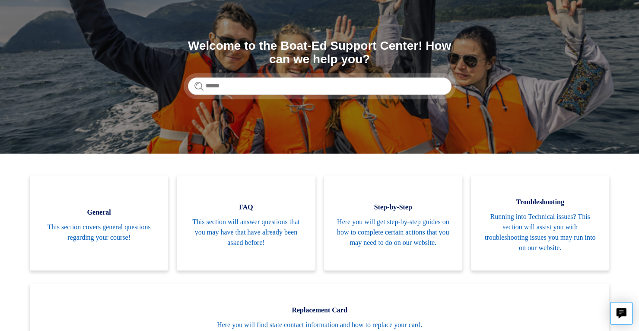
scroll to position [75, 0]
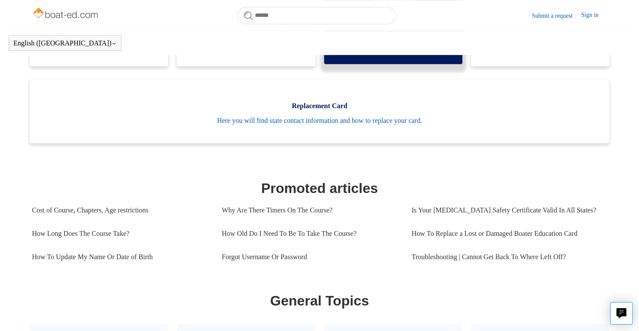
scroll to position [256, 0]
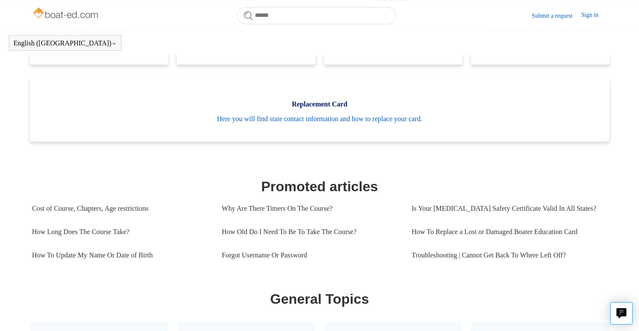
click at [422, 169] on section "Categories General This section covers general questions regarding your course!…" at bounding box center [319, 206] width 575 height 475
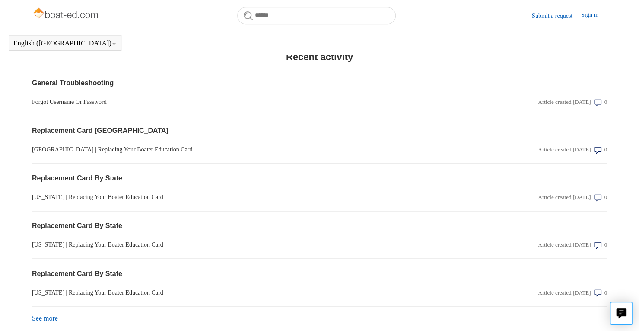
scroll to position [734, 0]
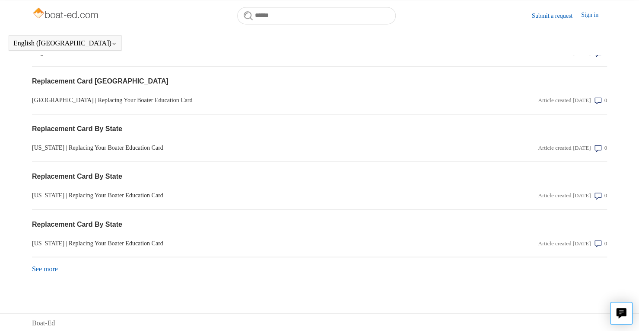
click at [422, 169] on section "Replacement Card By State Wisconsin | Replacing Your Boater Education Card Arti…" at bounding box center [319, 186] width 575 height 48
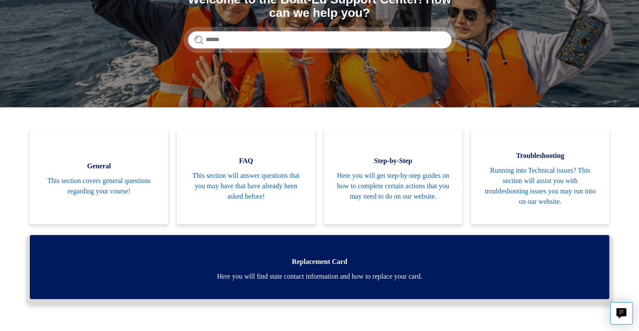
scroll to position [0, 0]
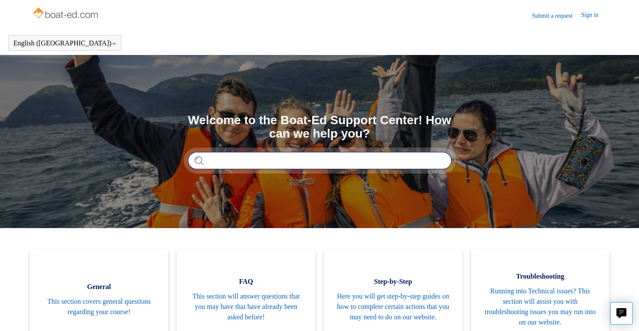
click at [302, 162] on input "Search" at bounding box center [320, 160] width 264 height 17
type input "**********"
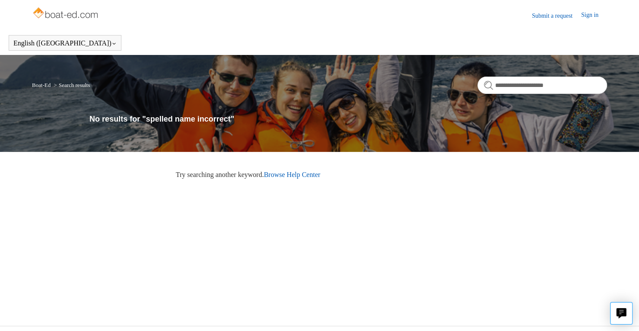
click at [312, 176] on link "Browse Help Center" at bounding box center [292, 174] width 57 height 7
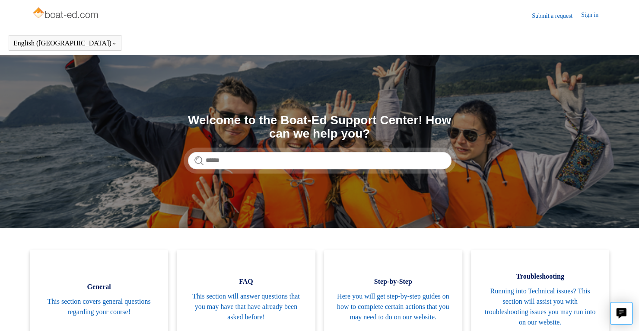
click at [286, 170] on section "Search Welcome to the Boat-Ed Support Center! How can we help you?" at bounding box center [319, 141] width 639 height 173
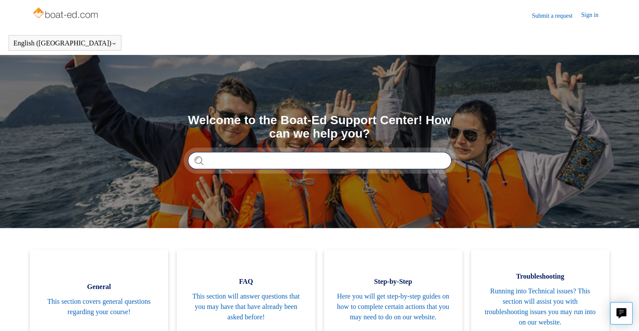
click at [296, 161] on input "Search" at bounding box center [320, 160] width 264 height 17
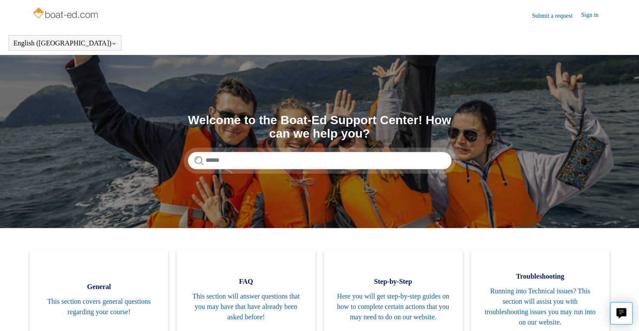
click at [537, 12] on link "Submit a request" at bounding box center [556, 15] width 49 height 9
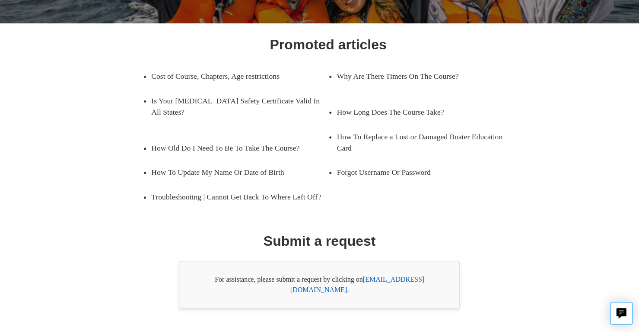
scroll to position [134, 0]
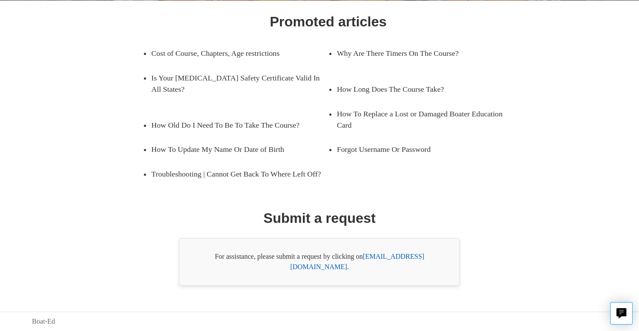
click at [403, 266] on link "support@boat-ed.com" at bounding box center [357, 261] width 134 height 18
click at [258, 147] on link "How To Update My Name Or Date of Birth" at bounding box center [233, 149] width 164 height 24
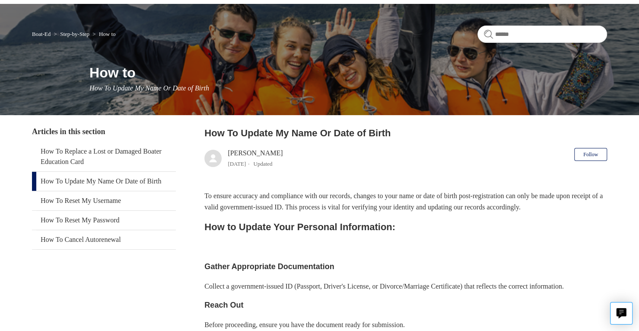
scroll to position [51, 0]
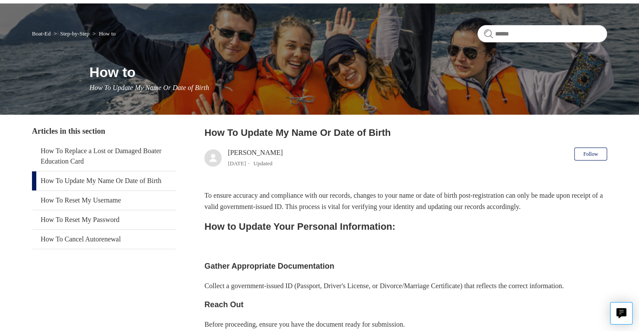
click at [308, 226] on h2 "How to Update Your Personal Information:" at bounding box center [405, 226] width 403 height 15
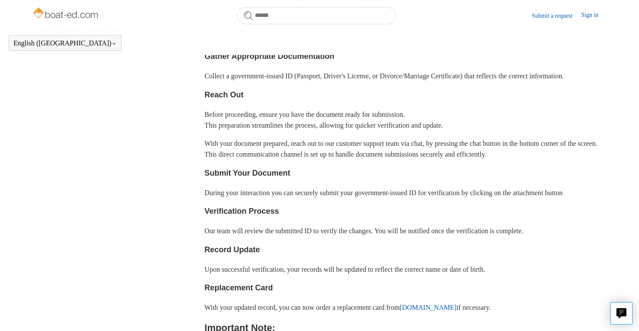
scroll to position [238, 0]
click at [246, 139] on p "With your document prepared, reach out to our customer support team via chat, b…" at bounding box center [405, 148] width 403 height 22
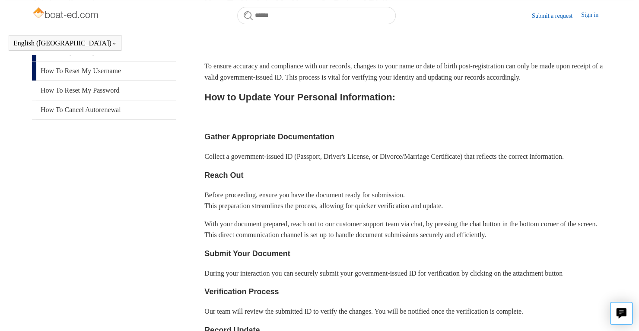
click at [104, 72] on link "How To Reset My Username" at bounding box center [104, 70] width 144 height 19
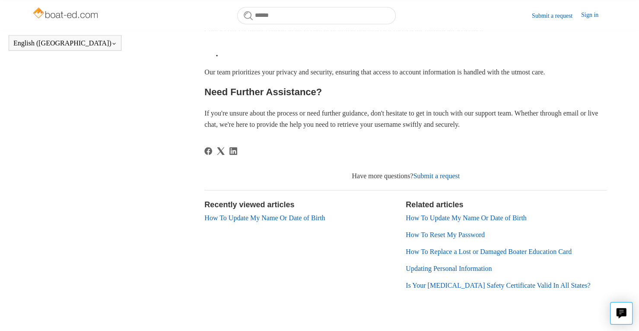
scroll to position [349, 0]
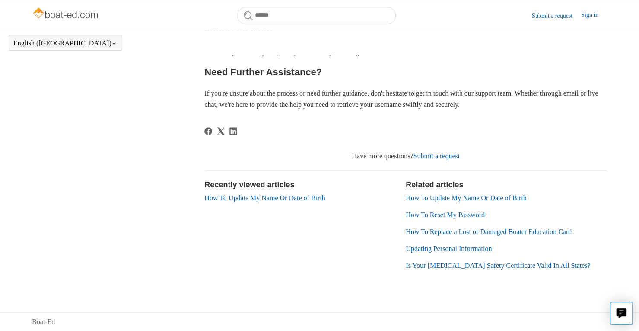
click at [298, 264] on section "Recently viewed articles How To Update My Name Or Date of Birth" at bounding box center [304, 228] width 201 height 98
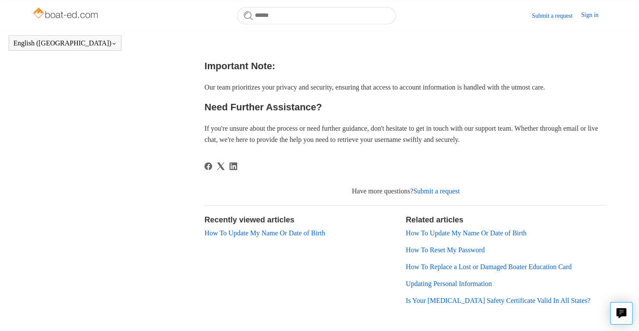
scroll to position [299, 0]
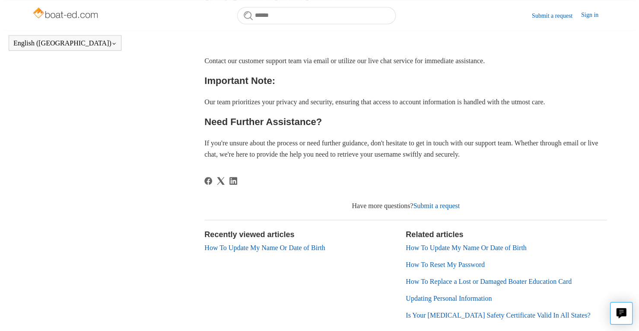
click at [434, 296] on link "Updating Personal Information" at bounding box center [449, 297] width 86 height 7
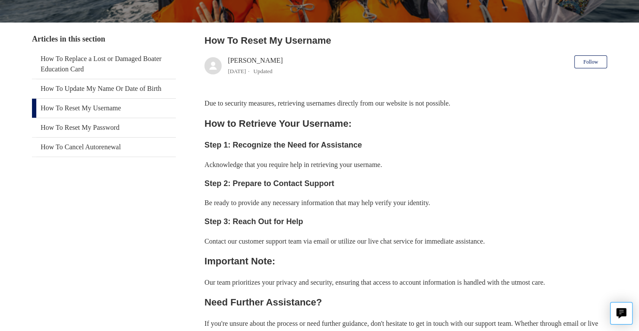
scroll to position [144, 0]
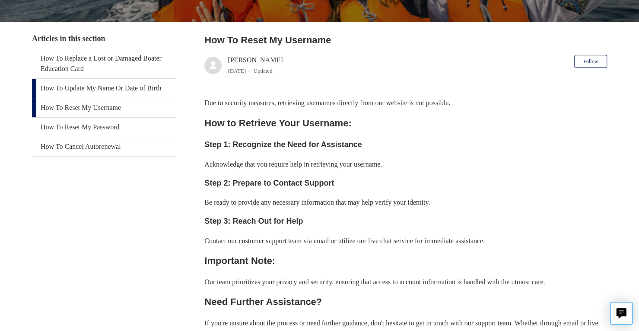
click at [112, 90] on link "How To Update My Name Or Date of Birth" at bounding box center [104, 88] width 144 height 19
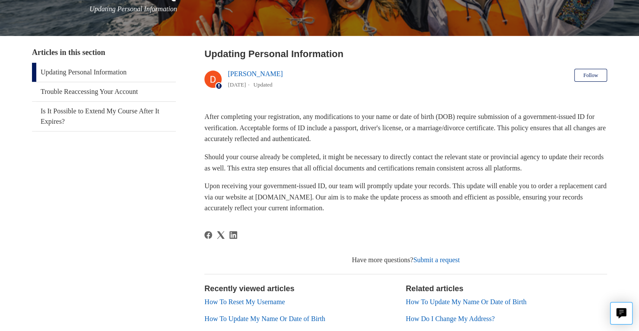
scroll to position [130, 0]
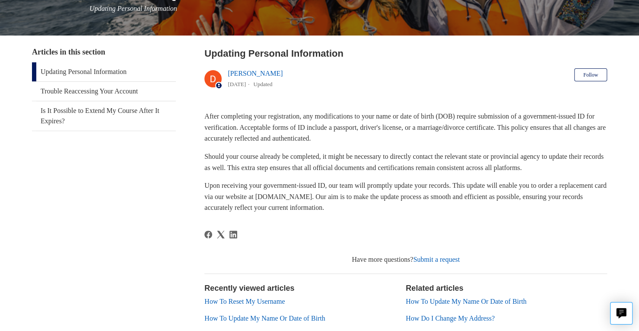
click at [422, 253] on footer "Have more questions? Submit a request Return to top" at bounding box center [405, 247] width 403 height 34
click at [435, 259] on link "Submit a request" at bounding box center [436, 258] width 47 height 7
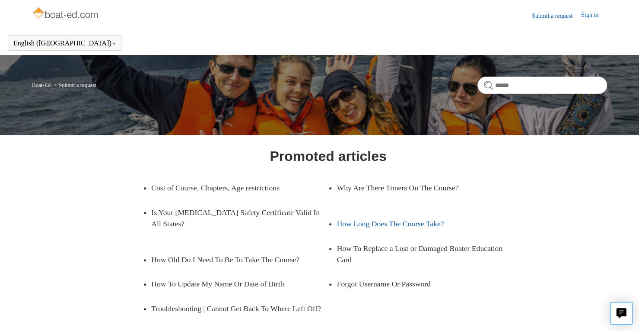
click at [378, 232] on link "How Long Does The Course Take?" at bounding box center [419, 223] width 164 height 24
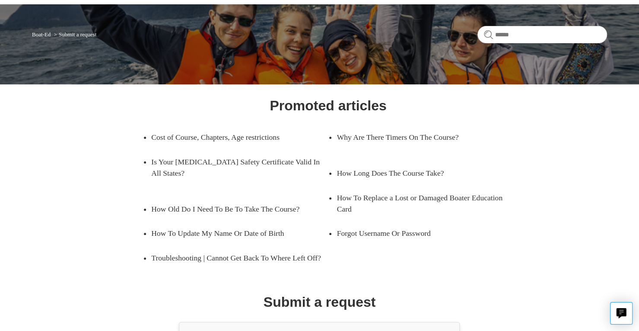
scroll to position [51, 0]
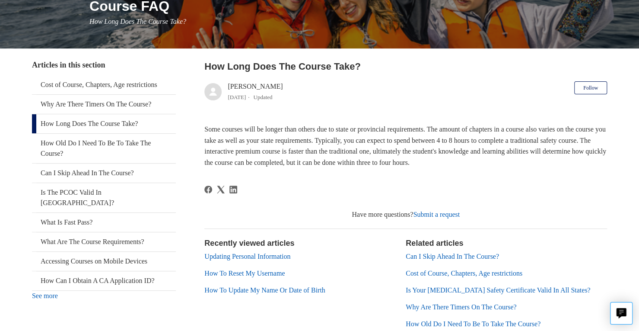
scroll to position [117, 0]
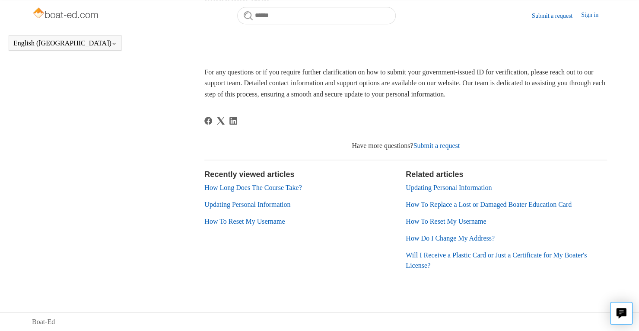
scroll to position [576, 0]
click at [430, 145] on link "Submit a request" at bounding box center [436, 144] width 47 height 7
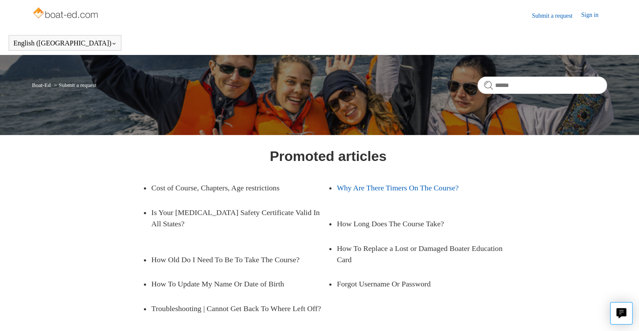
scroll to position [134, 0]
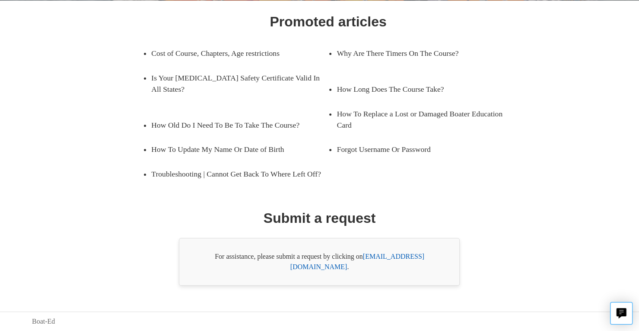
click at [402, 266] on link "support@boat-ed.com" at bounding box center [357, 261] width 134 height 18
click at [403, 269] on link "support@boat-ed.com" at bounding box center [357, 261] width 134 height 18
click at [386, 270] on link "support@boat-ed.com" at bounding box center [357, 261] width 134 height 18
drag, startPoint x: 365, startPoint y: 269, endPoint x: 441, endPoint y: 268, distance: 75.6
click at [441, 268] on div "For assistance, please submit a request by clicking on support@boat-ed.com ." at bounding box center [319, 262] width 281 height 48
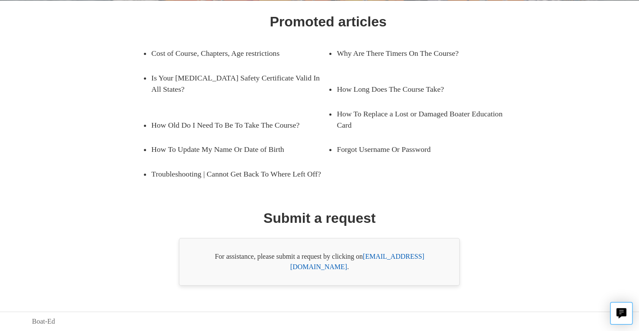
copy div "support@boat-ed.com ."
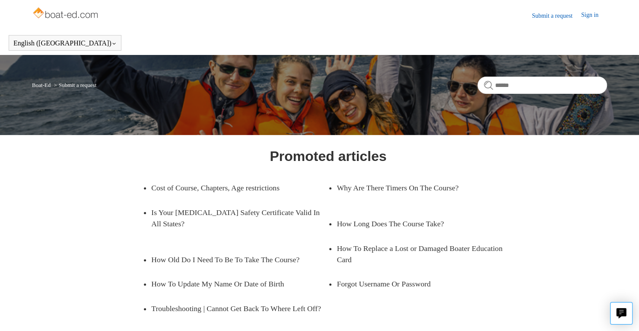
click at [552, 17] on link "Submit a request" at bounding box center [556, 15] width 49 height 9
